Goal: Navigation & Orientation: Find specific page/section

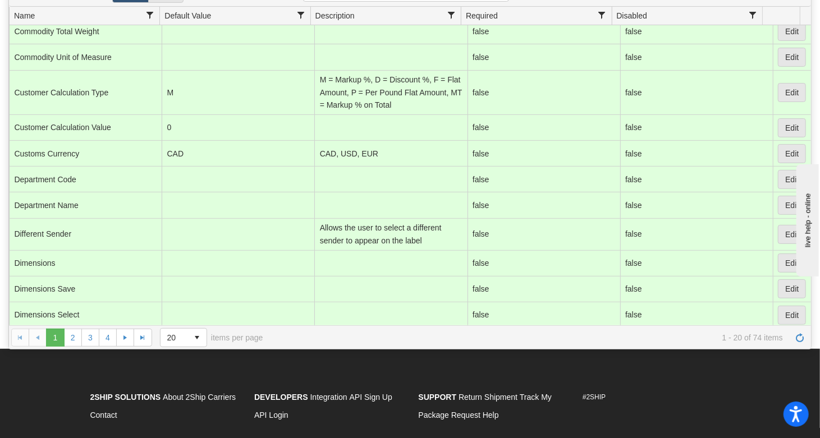
scroll to position [149, 0]
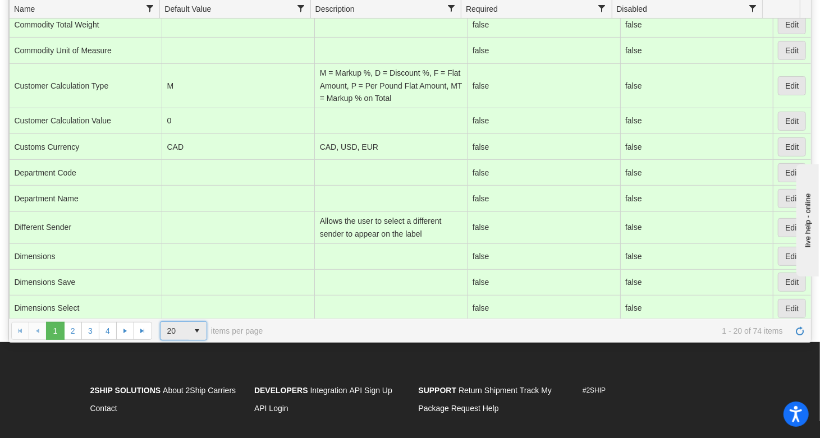
click at [201, 331] on span "select" at bounding box center [197, 331] width 18 height 18
click at [182, 392] on li "100" at bounding box center [183, 396] width 47 height 16
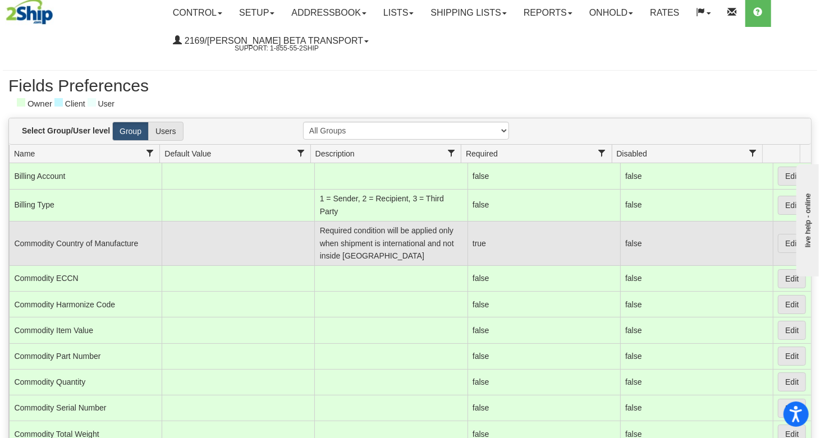
scroll to position [0, 0]
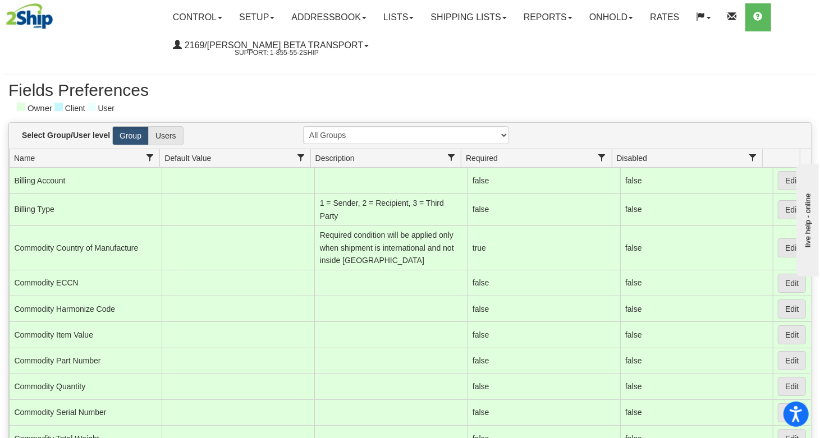
click at [343, 139] on select "All Groups" at bounding box center [406, 135] width 206 height 18
click at [346, 137] on select "All Groups" at bounding box center [406, 135] width 206 height 18
click at [266, 22] on link "Setup" at bounding box center [257, 17] width 52 height 28
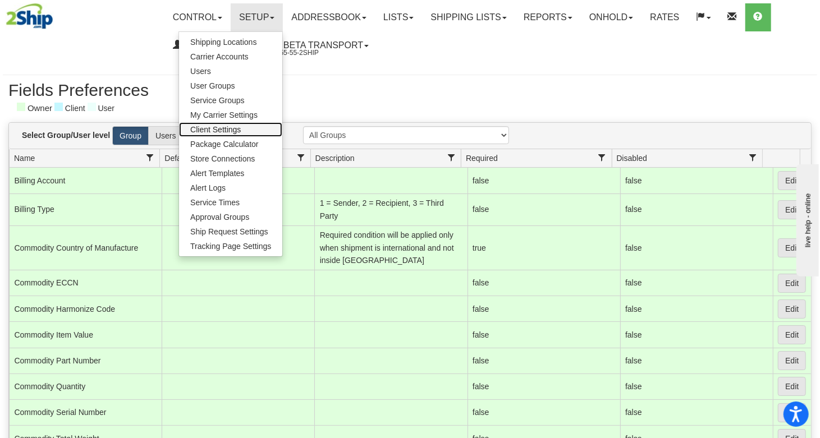
click at [247, 130] on link "Client Settings" at bounding box center [230, 129] width 103 height 15
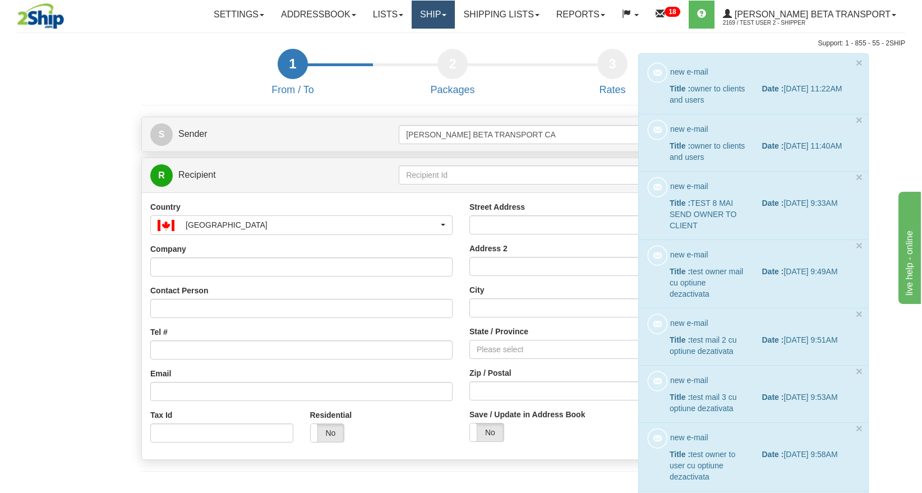
click at [455, 4] on link "Ship" at bounding box center [433, 15] width 43 height 28
